Goal: Information Seeking & Learning: Learn about a topic

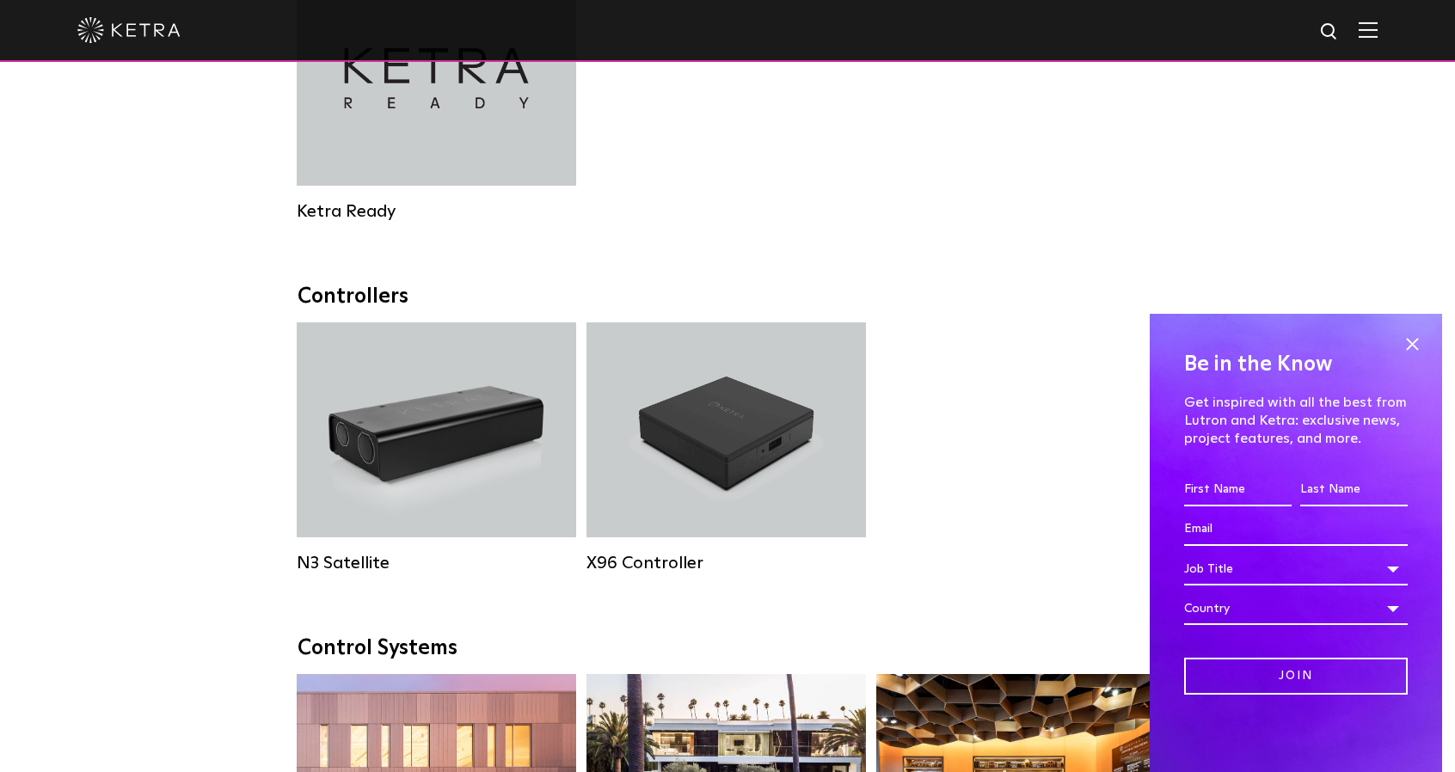
scroll to position [2322, 0]
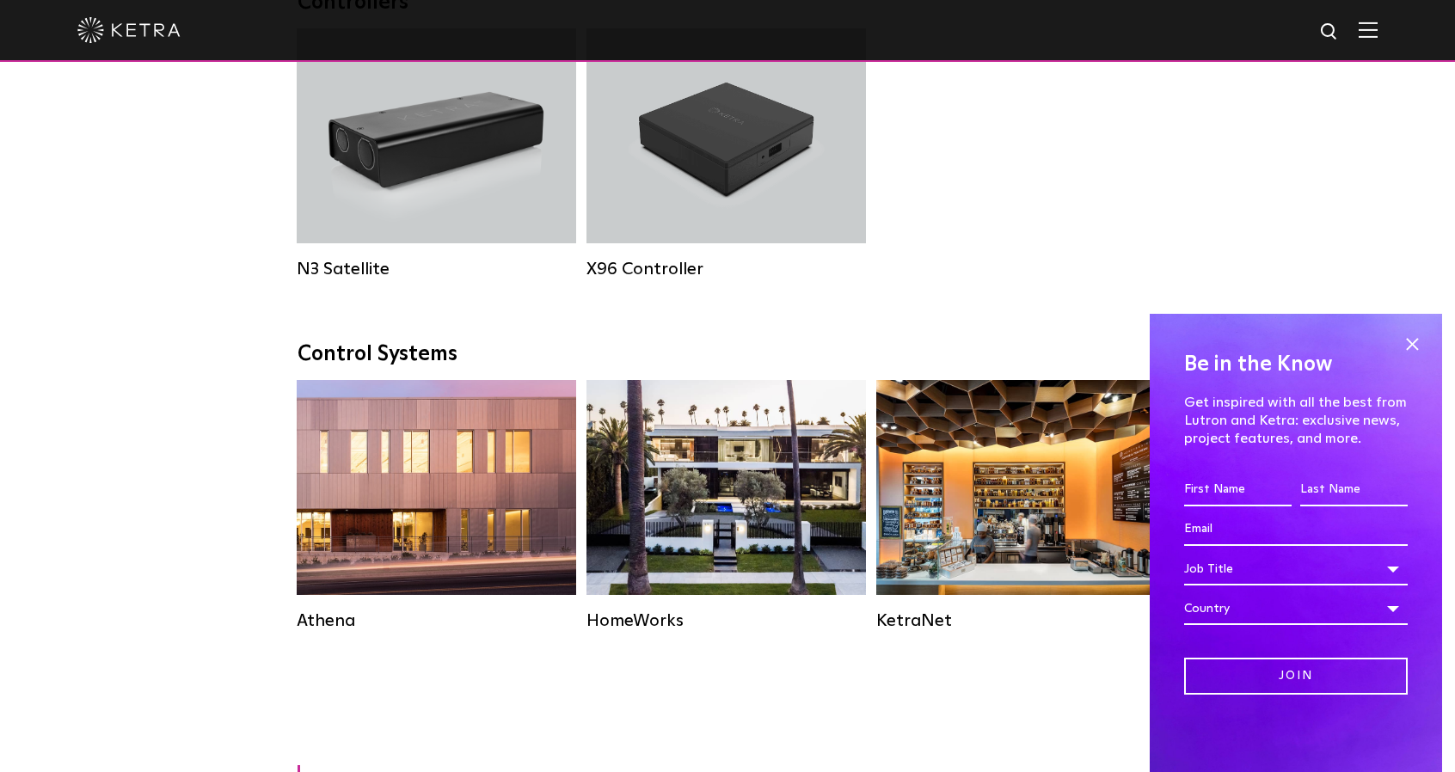
click at [1407, 342] on span at bounding box center [1412, 344] width 26 height 26
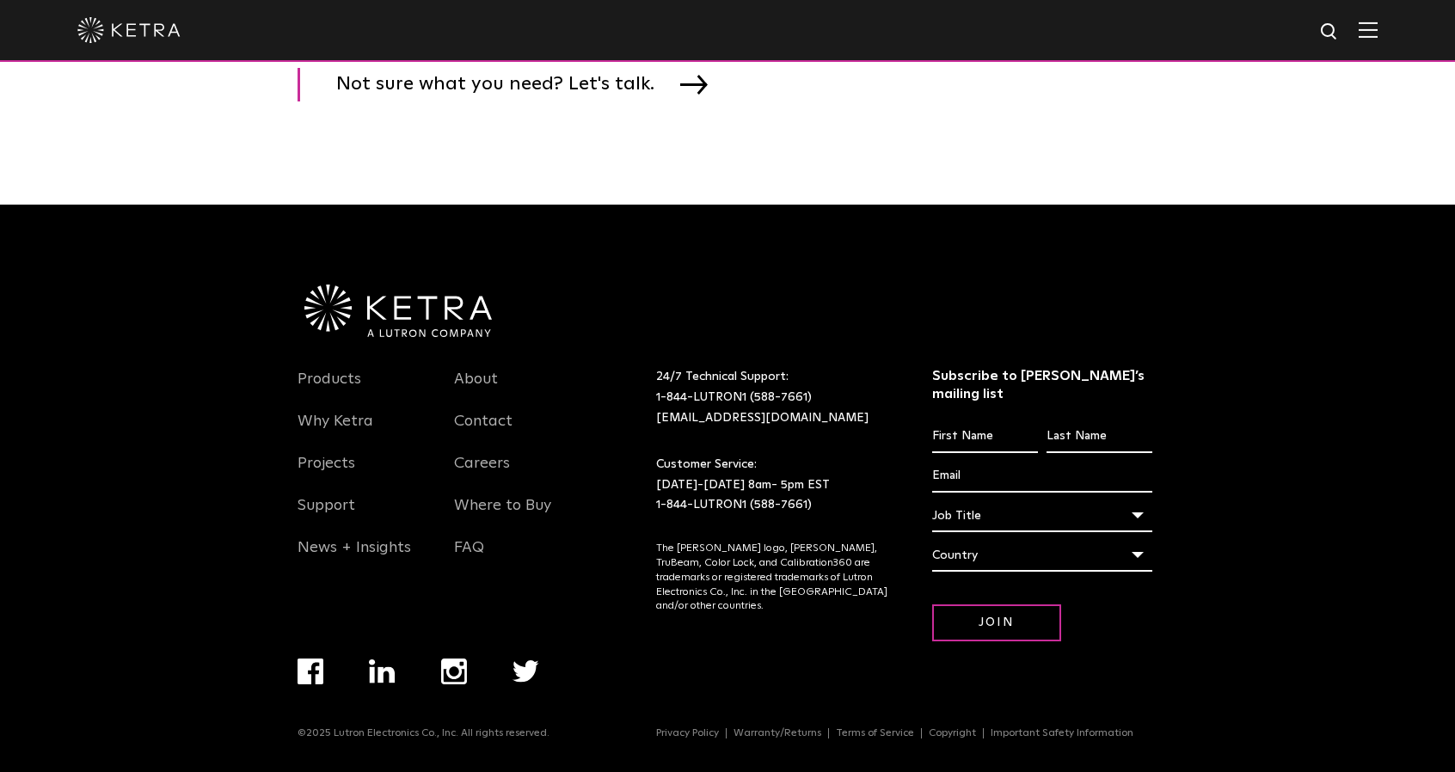
scroll to position [3032, 0]
click at [330, 435] on link "Why Ketra" at bounding box center [336, 432] width 76 height 40
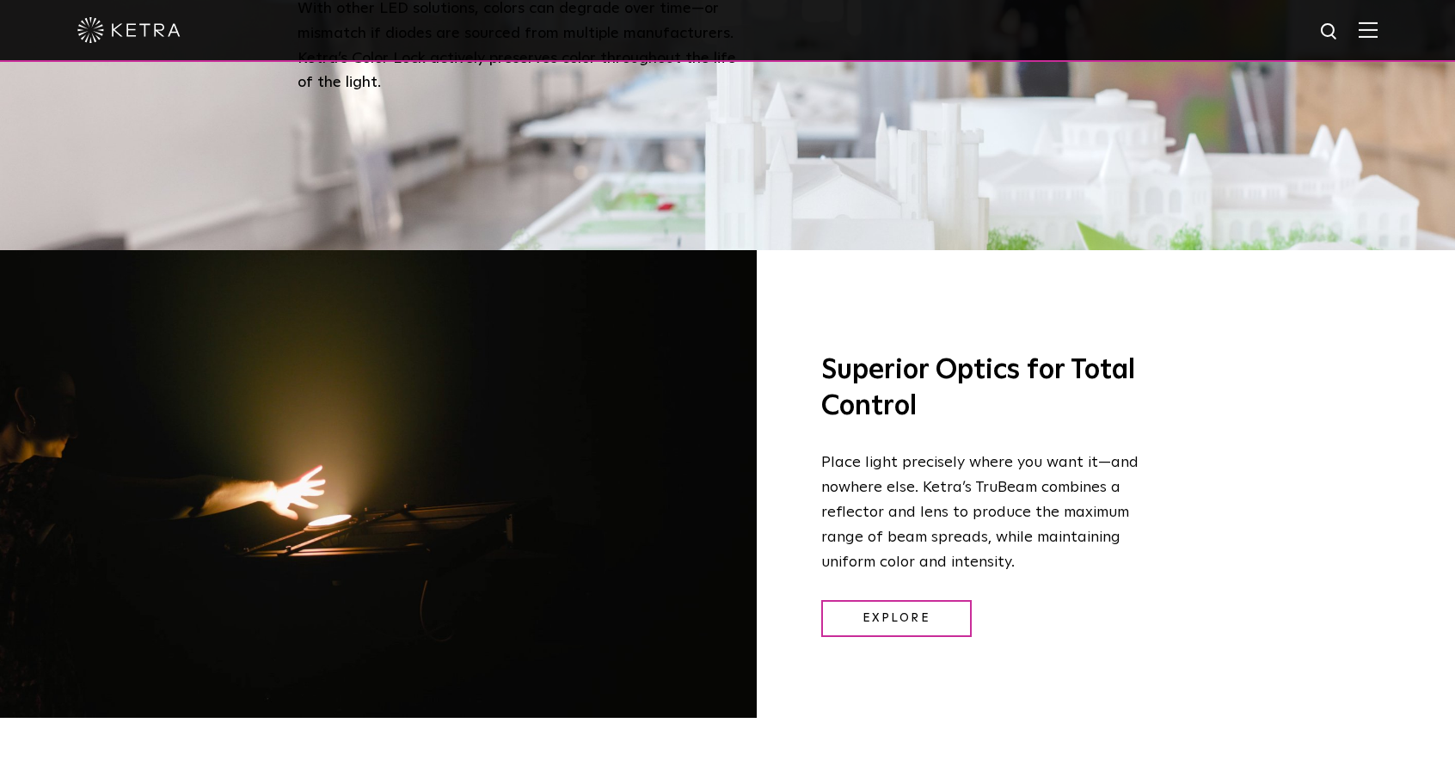
scroll to position [2150, 0]
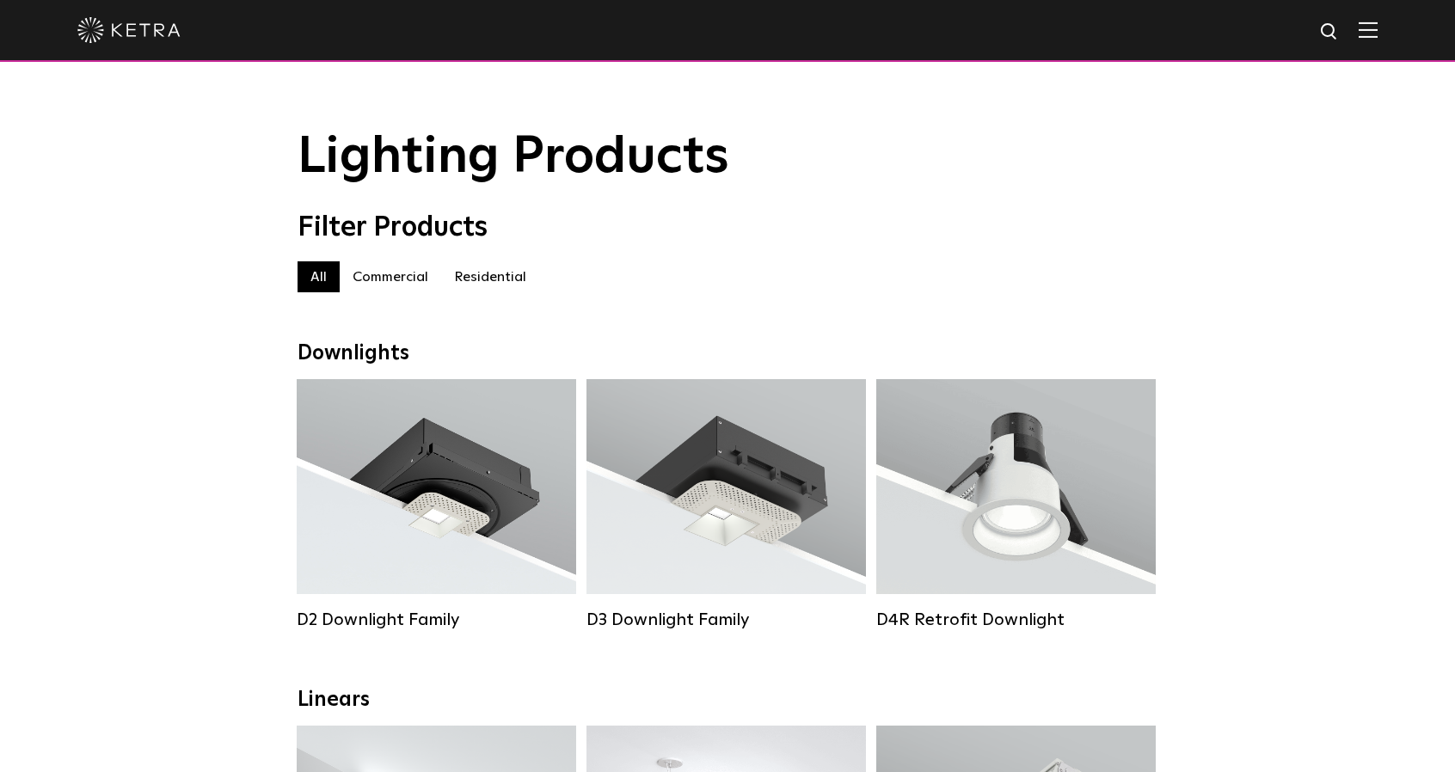
click at [492, 280] on label "Residential" at bounding box center [490, 276] width 98 height 31
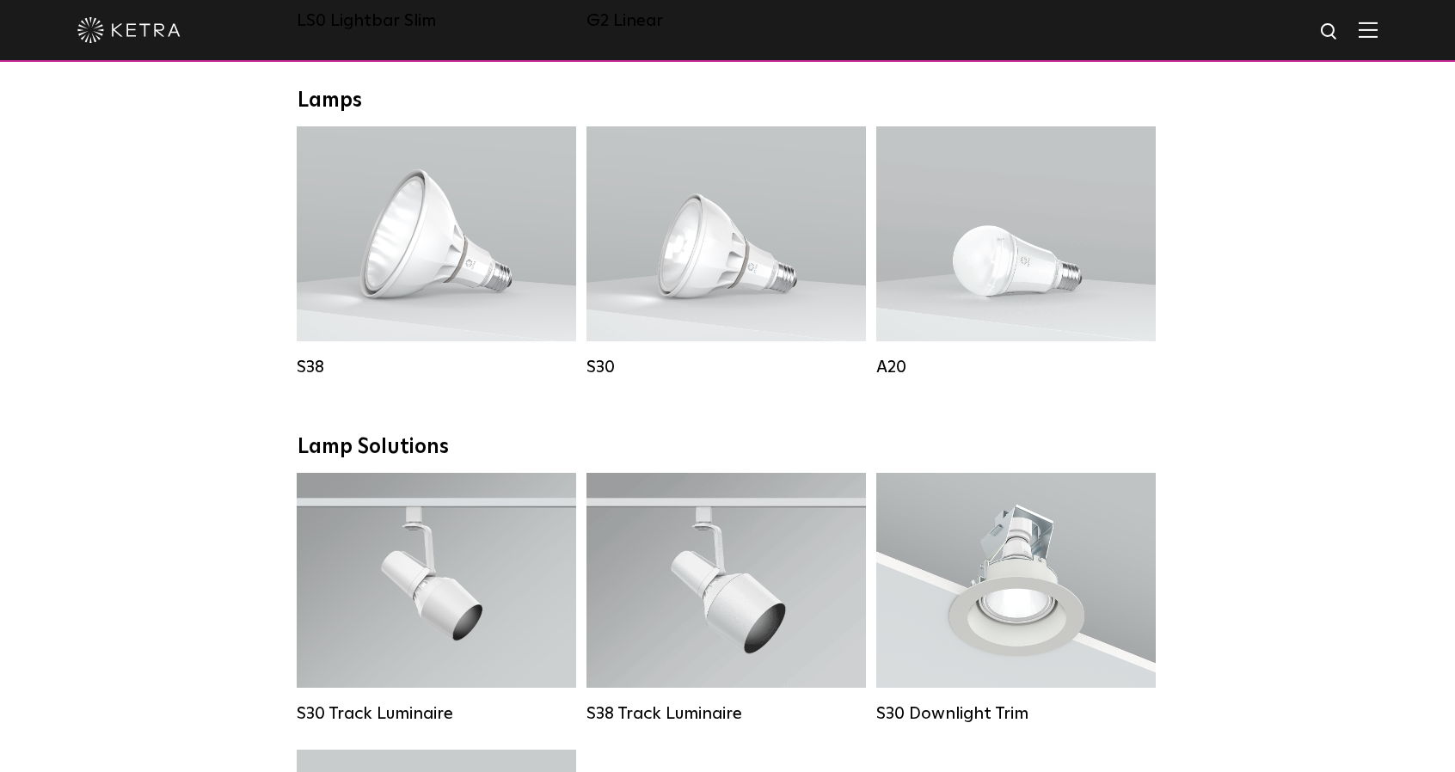
scroll to position [1376, 0]
